Goal: Information Seeking & Learning: Learn about a topic

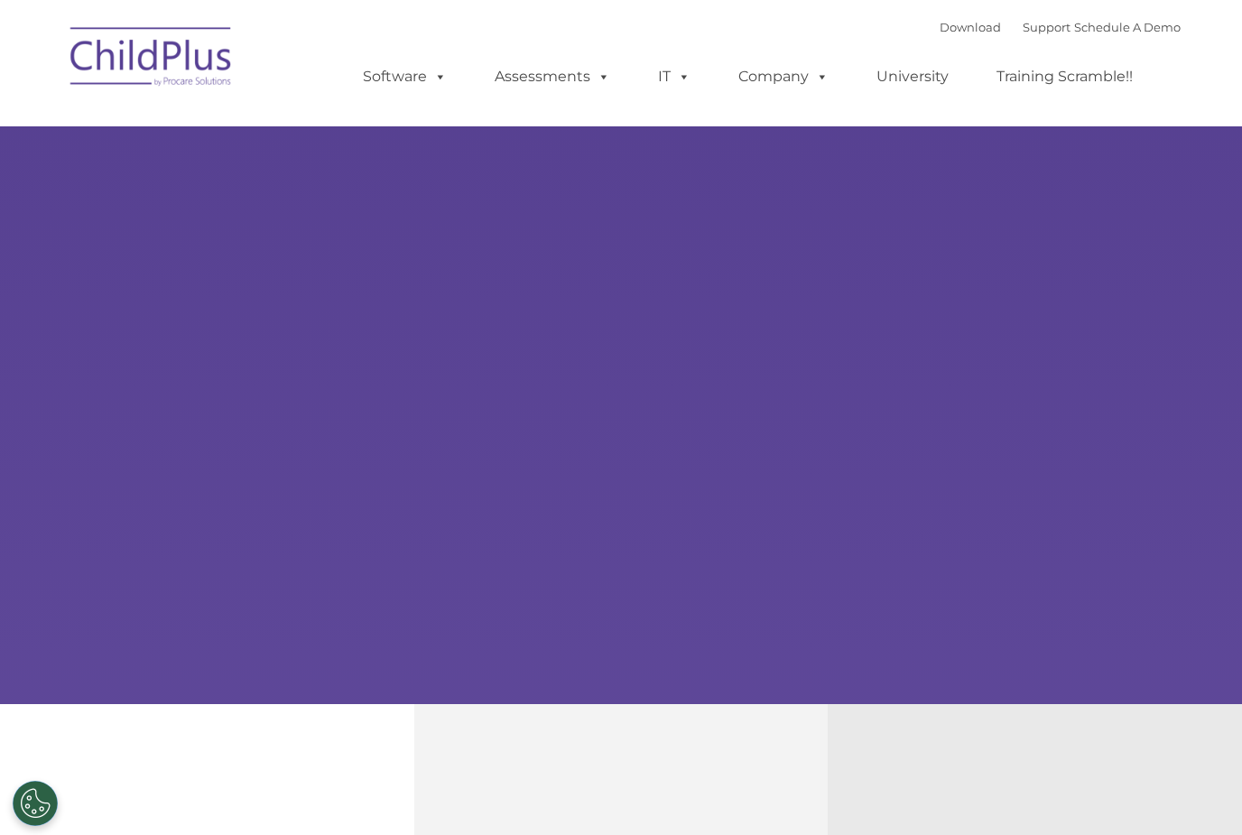
select select "MEDIUM"
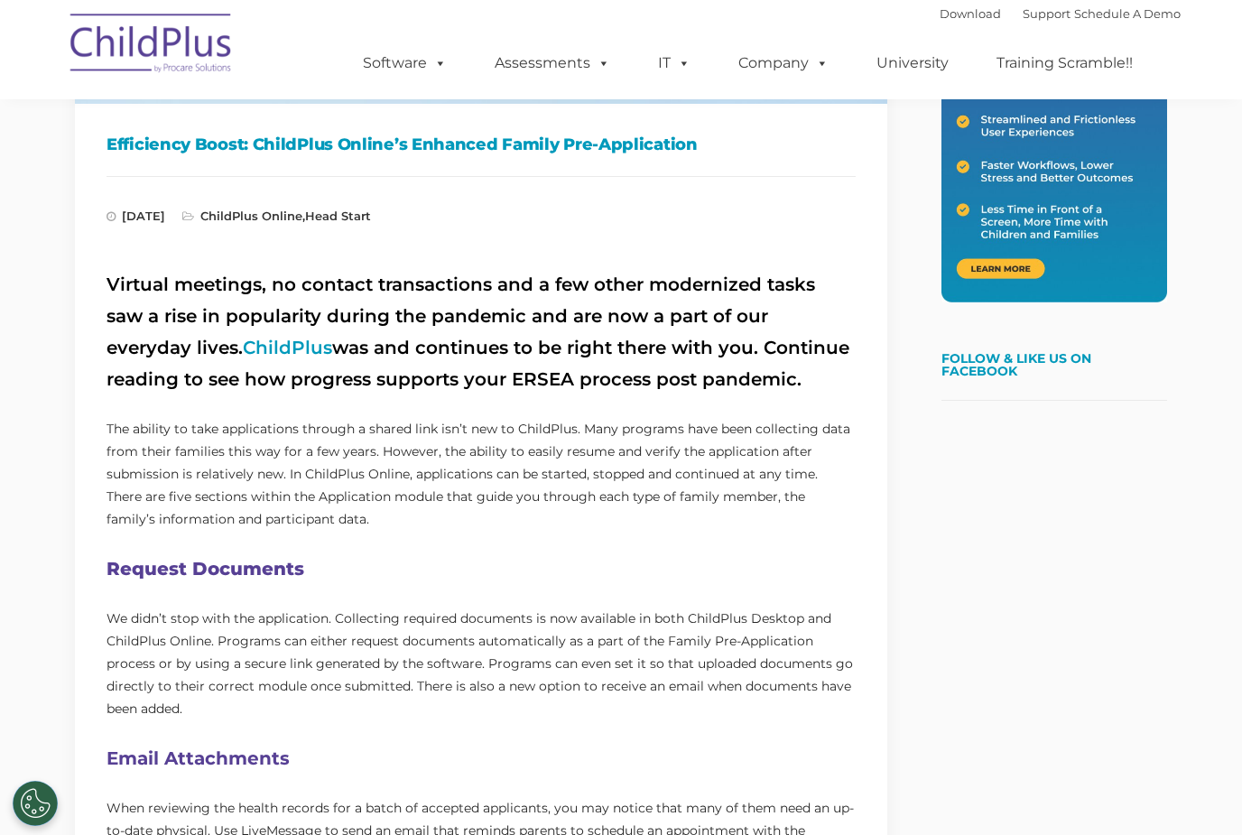
scroll to position [480, 0]
click at [243, 345] on link "ChildPlus" at bounding box center [287, 347] width 89 height 22
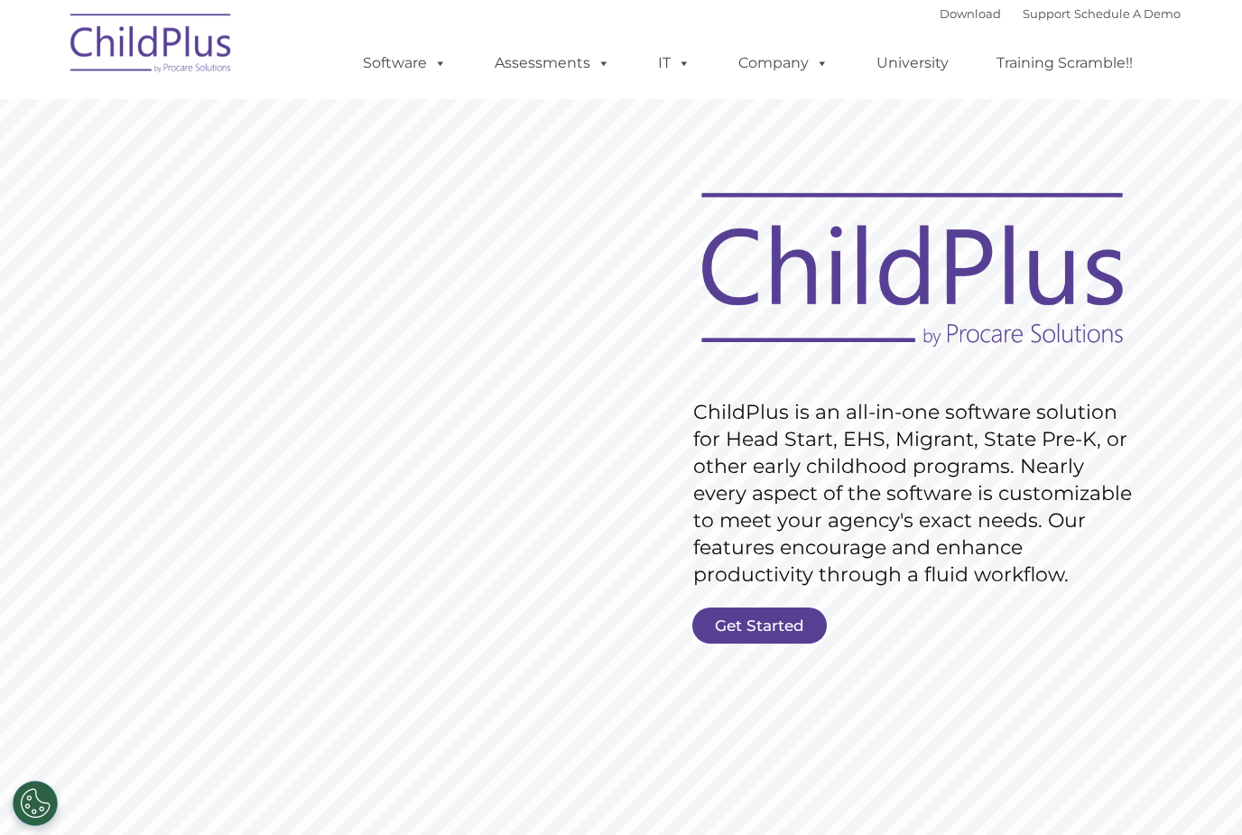
click at [419, 41] on ul "Software ChildPlus: The original and most widely-used Head Start data managemen…" at bounding box center [754, 63] width 854 height 72
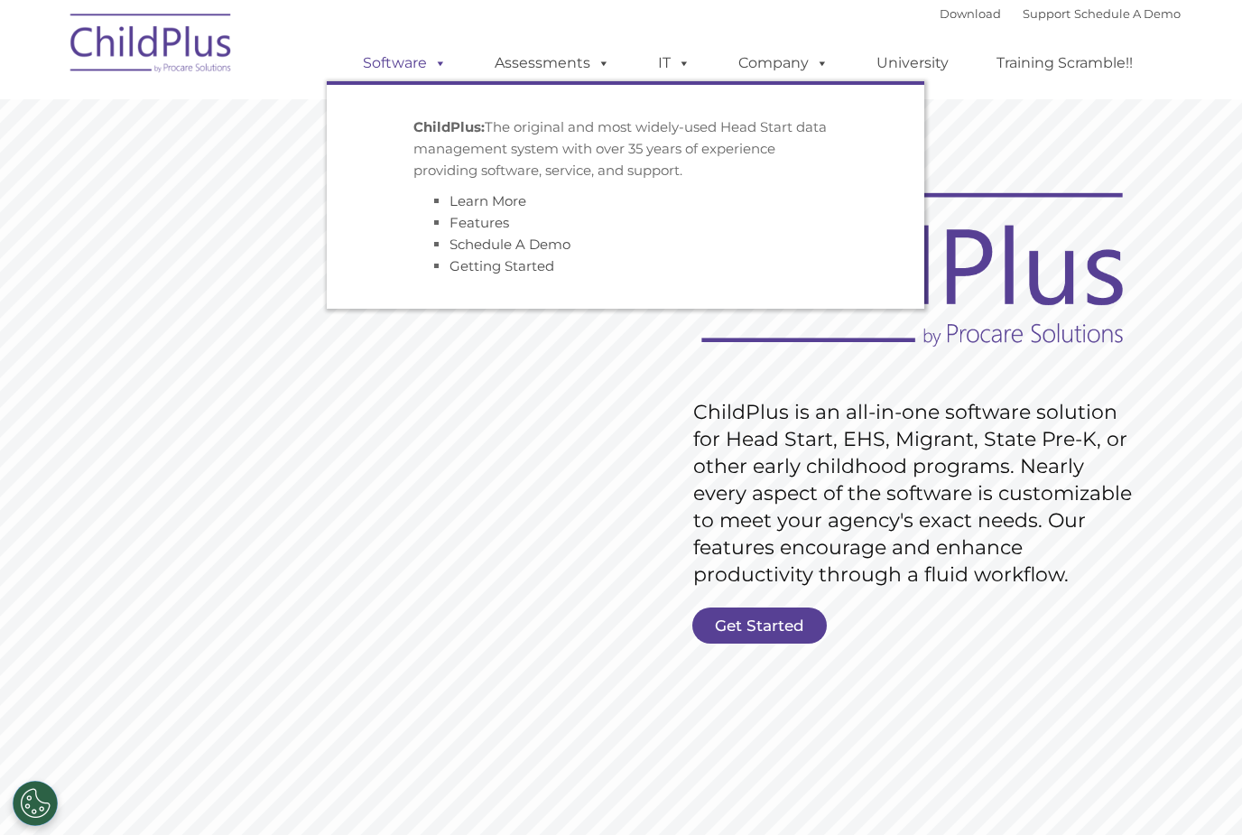
click at [421, 65] on link "Software" at bounding box center [405, 63] width 120 height 36
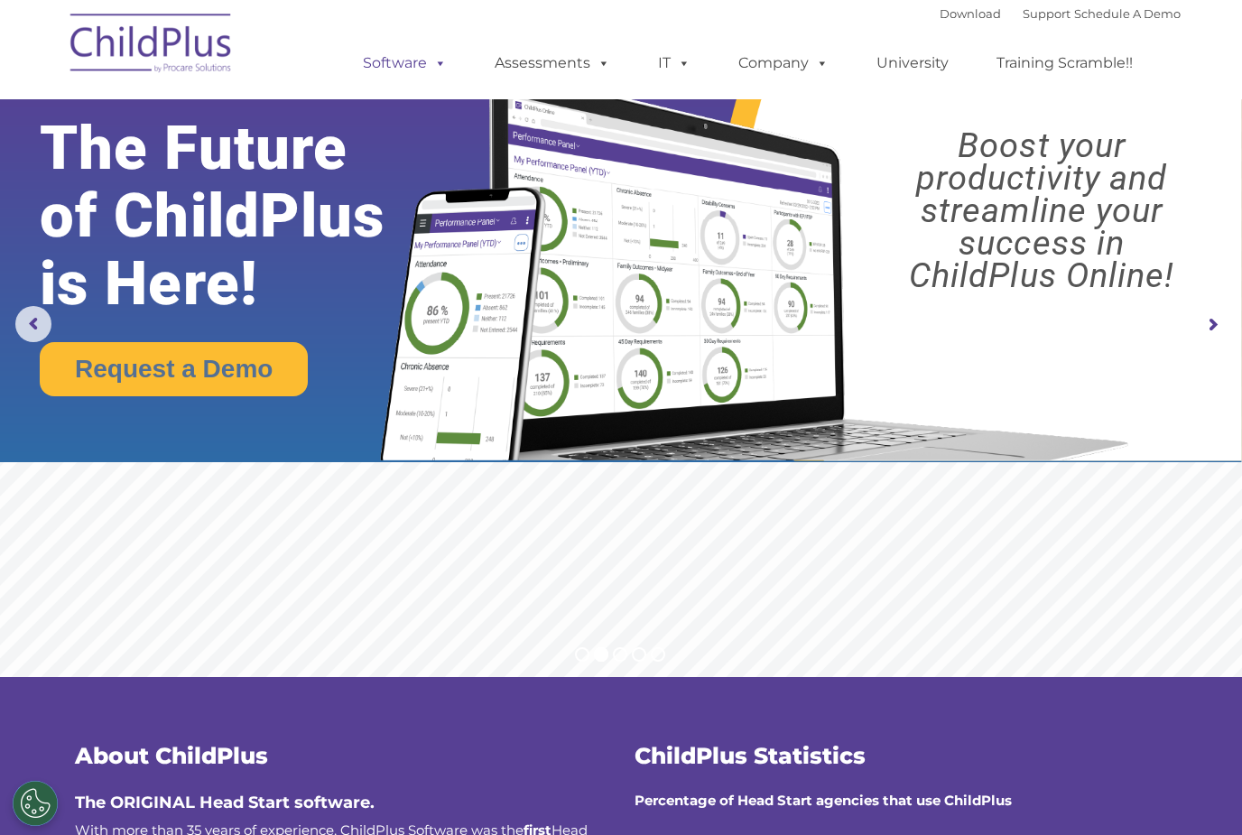
click at [416, 78] on link "Software" at bounding box center [405, 63] width 120 height 36
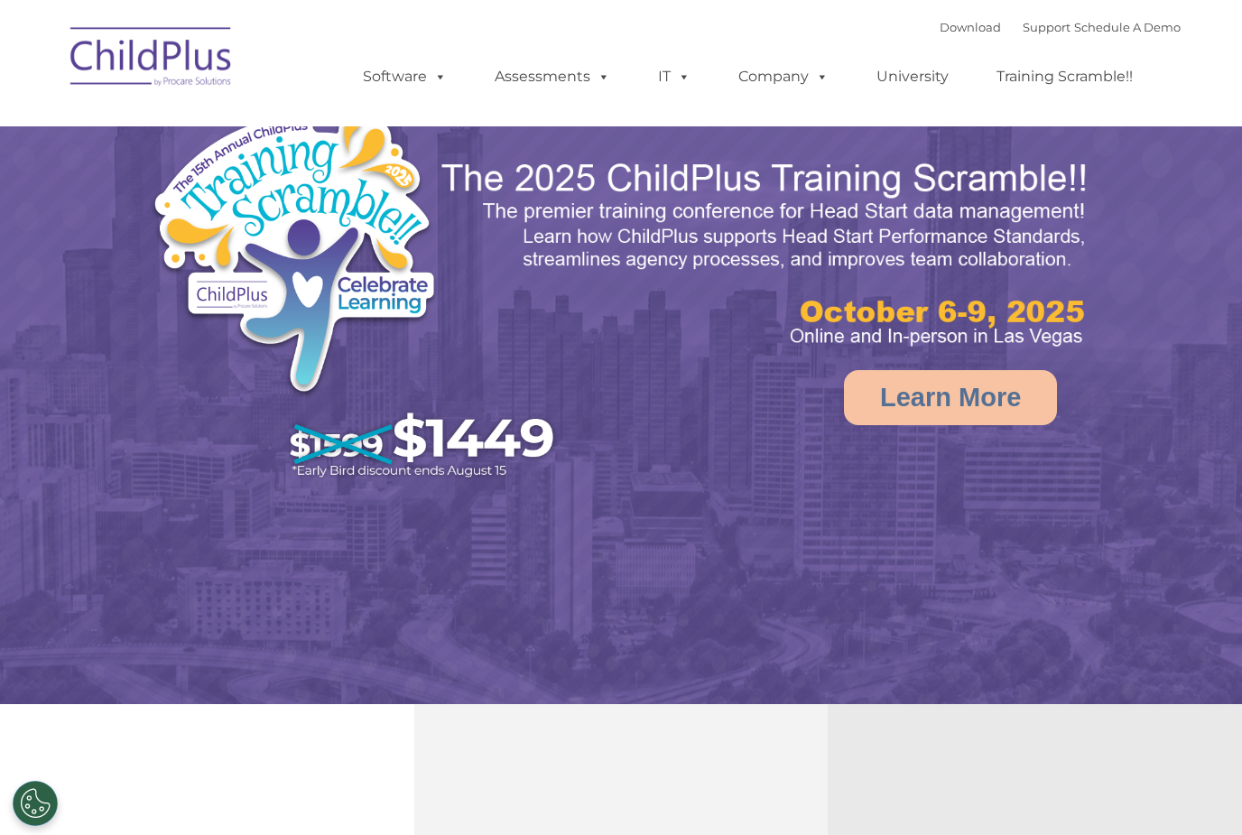
select select "MEDIUM"
